Goal: Transaction & Acquisition: Purchase product/service

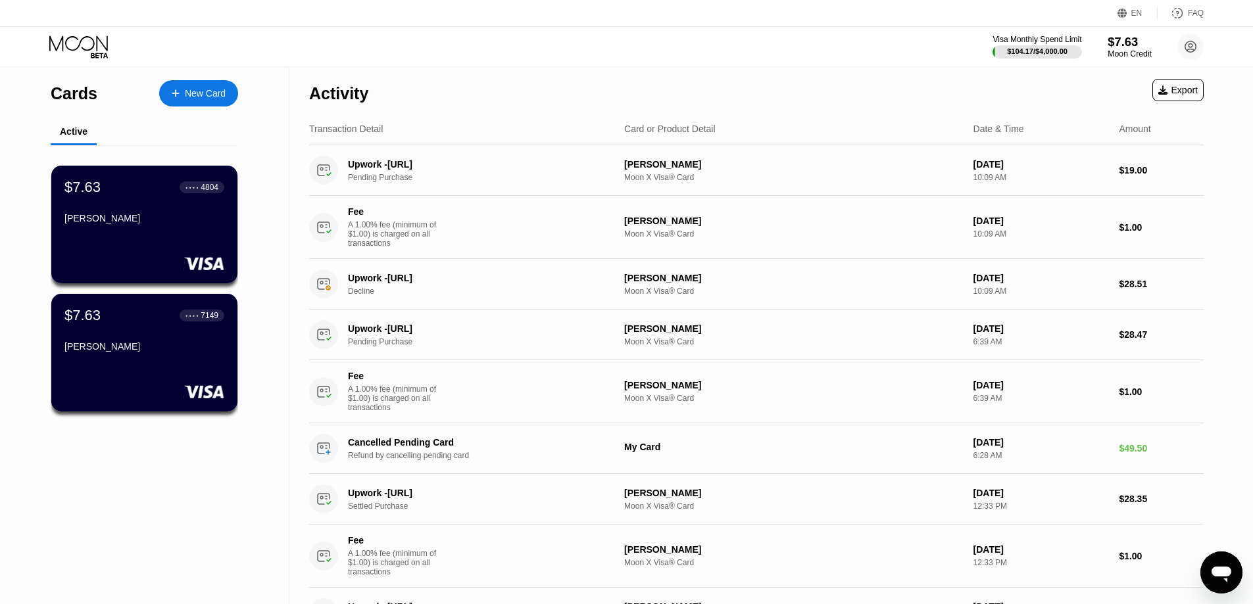
click at [1119, 43] on div "$7.63" at bounding box center [1129, 42] width 44 height 14
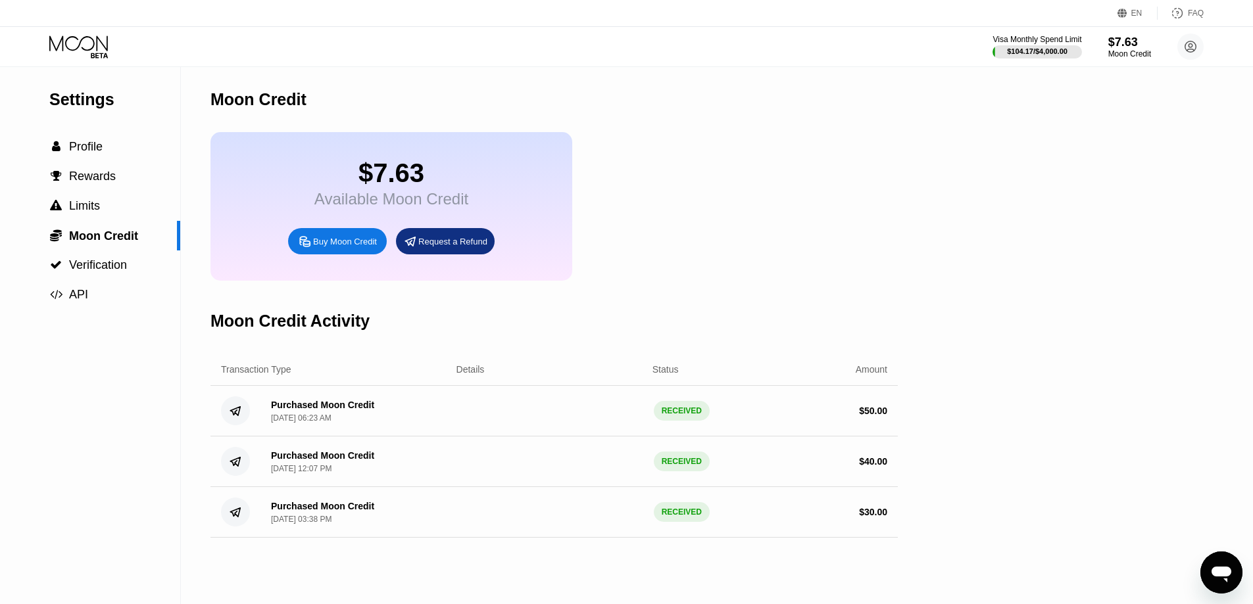
click at [363, 247] on div "Buy Moon Credit" at bounding box center [345, 241] width 64 height 11
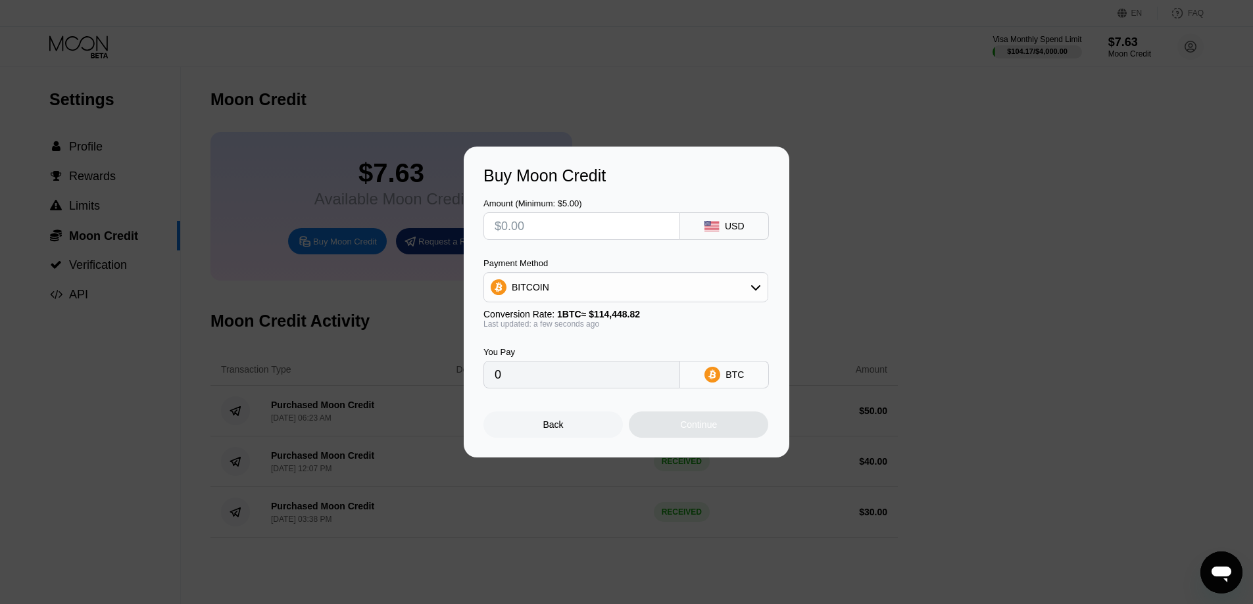
click at [552, 230] on input "text" at bounding box center [581, 226] width 174 height 26
type input "$5"
type input "0.00004369"
type input "$50"
type input "0.00043688"
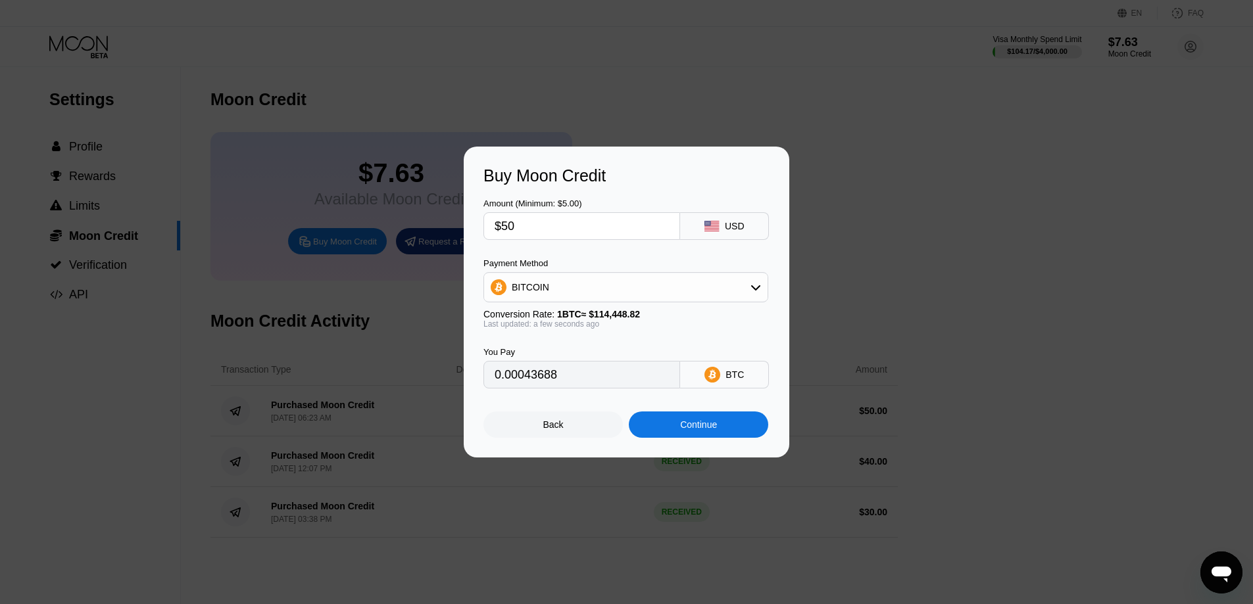
type input "$50"
click at [587, 277] on div "BITCOIN" at bounding box center [625, 287] width 283 height 26
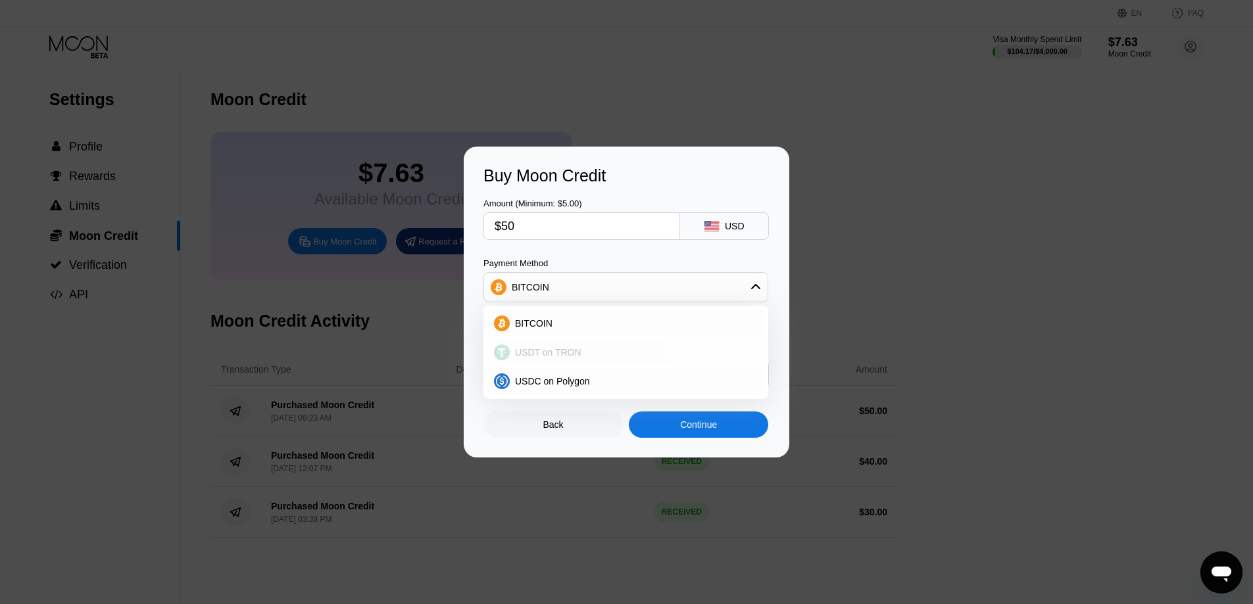
click at [563, 347] on span "USDT on TRON" at bounding box center [548, 352] width 66 height 11
type input "50.51"
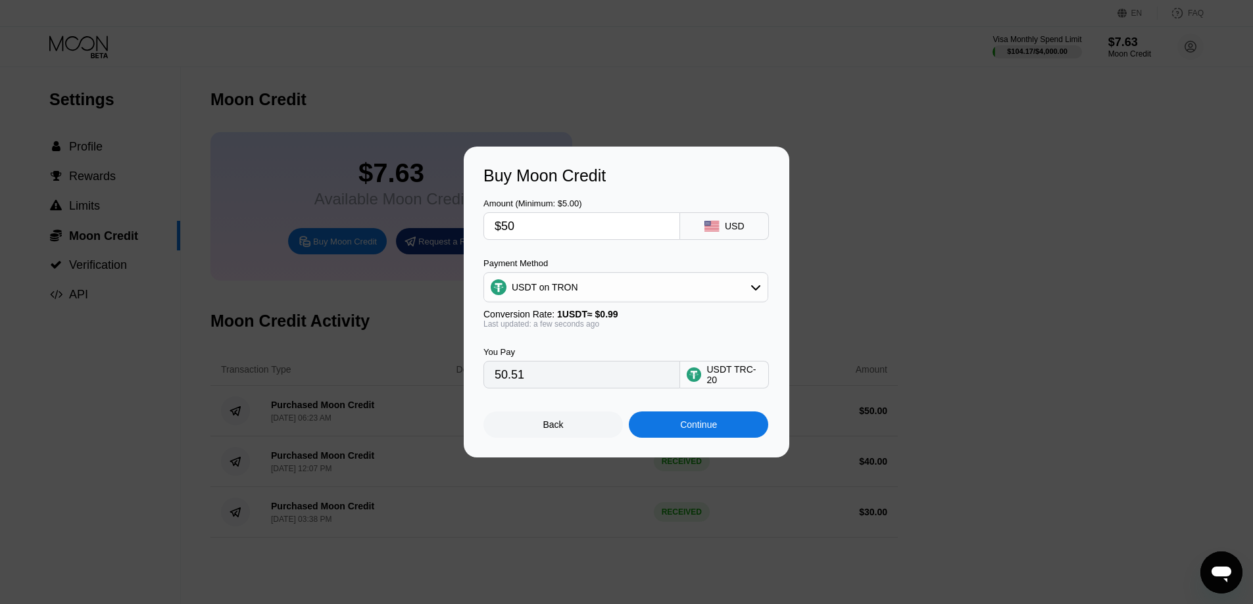
click at [692, 430] on div "Continue" at bounding box center [698, 424] width 37 height 11
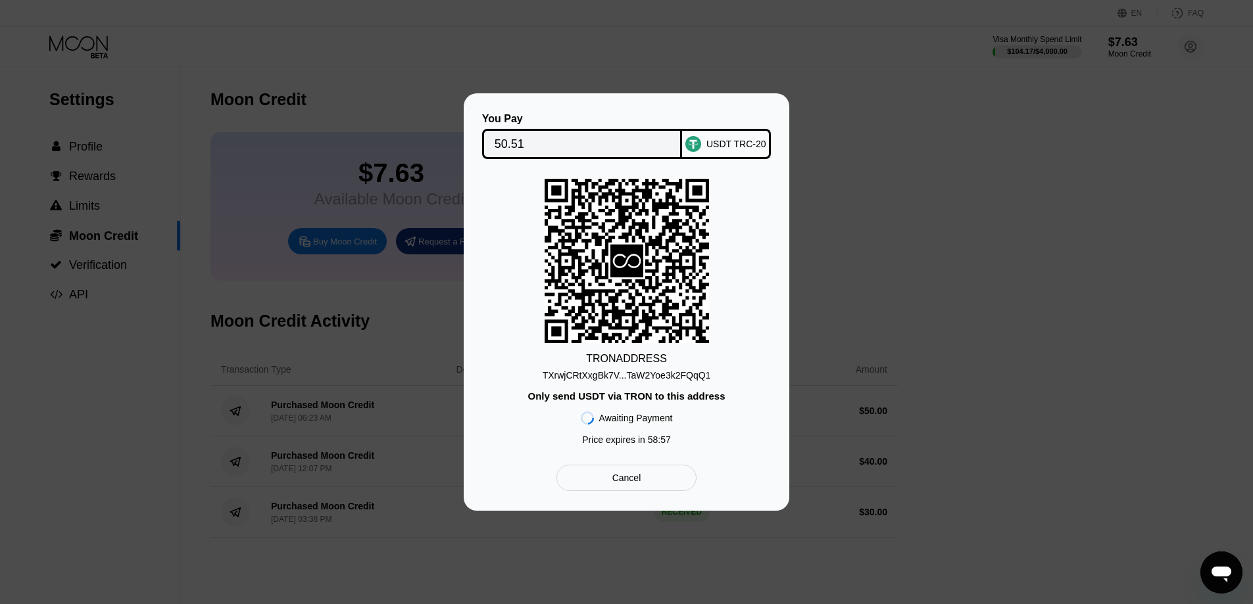
click at [628, 379] on div "TXrwjCRtXxgBk7V...TaW2Yoe3k2FQqQ1" at bounding box center [626, 375] width 168 height 11
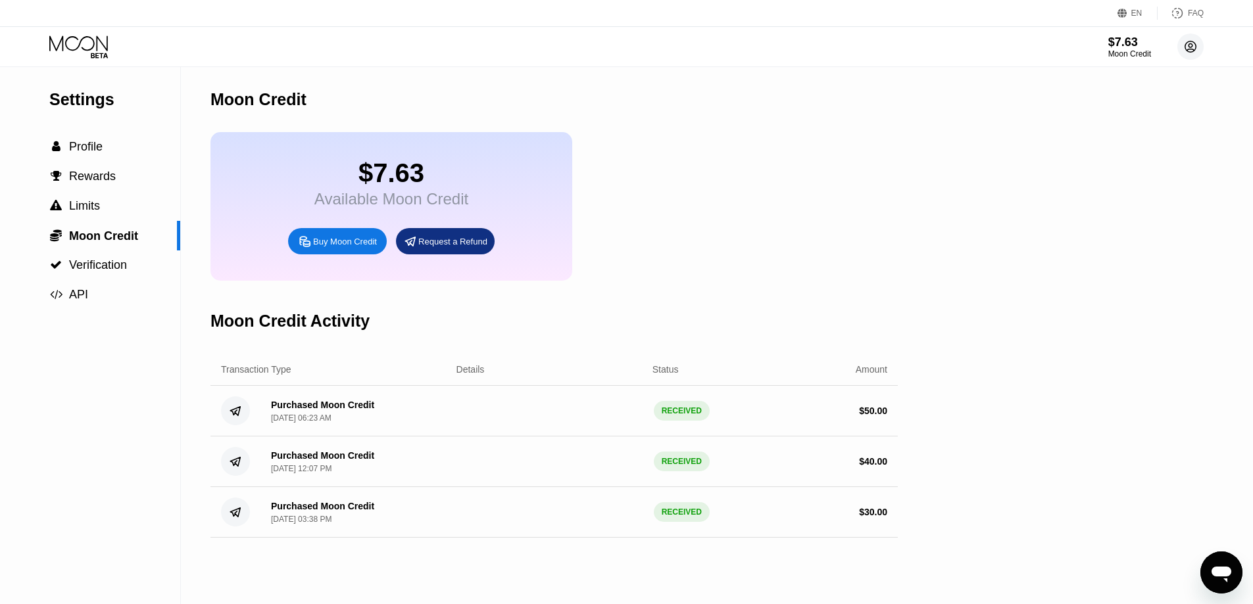
click at [1185, 45] on circle at bounding box center [1190, 47] width 26 height 26
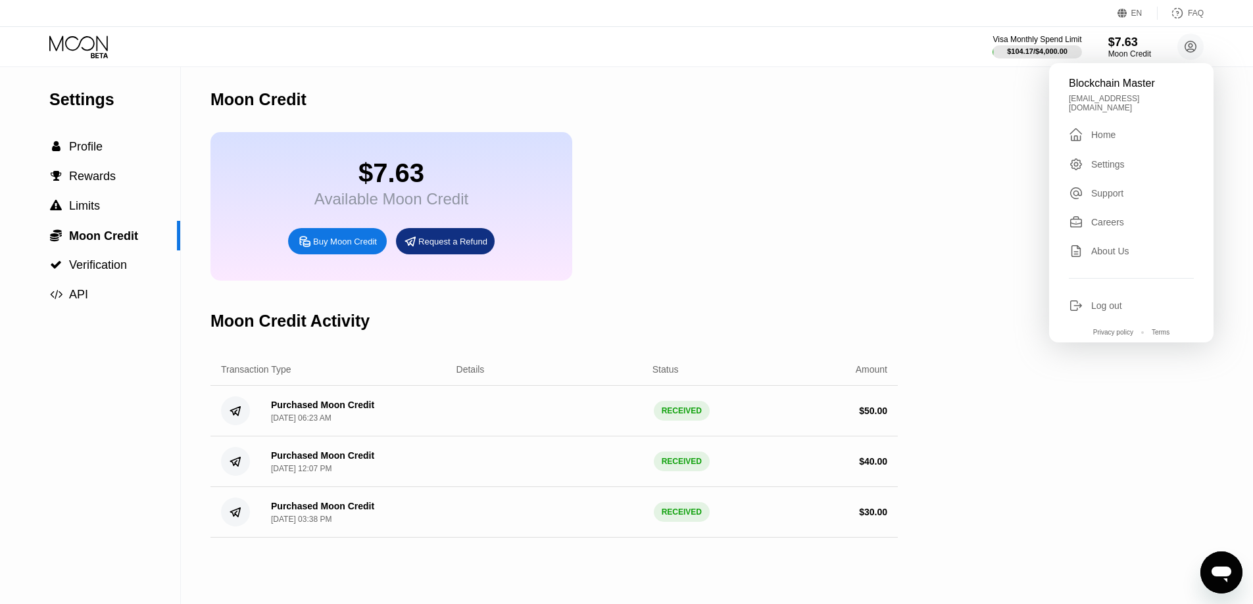
click at [1098, 300] on div "Log out" at bounding box center [1106, 305] width 31 height 11
